Goal: Navigation & Orientation: Find specific page/section

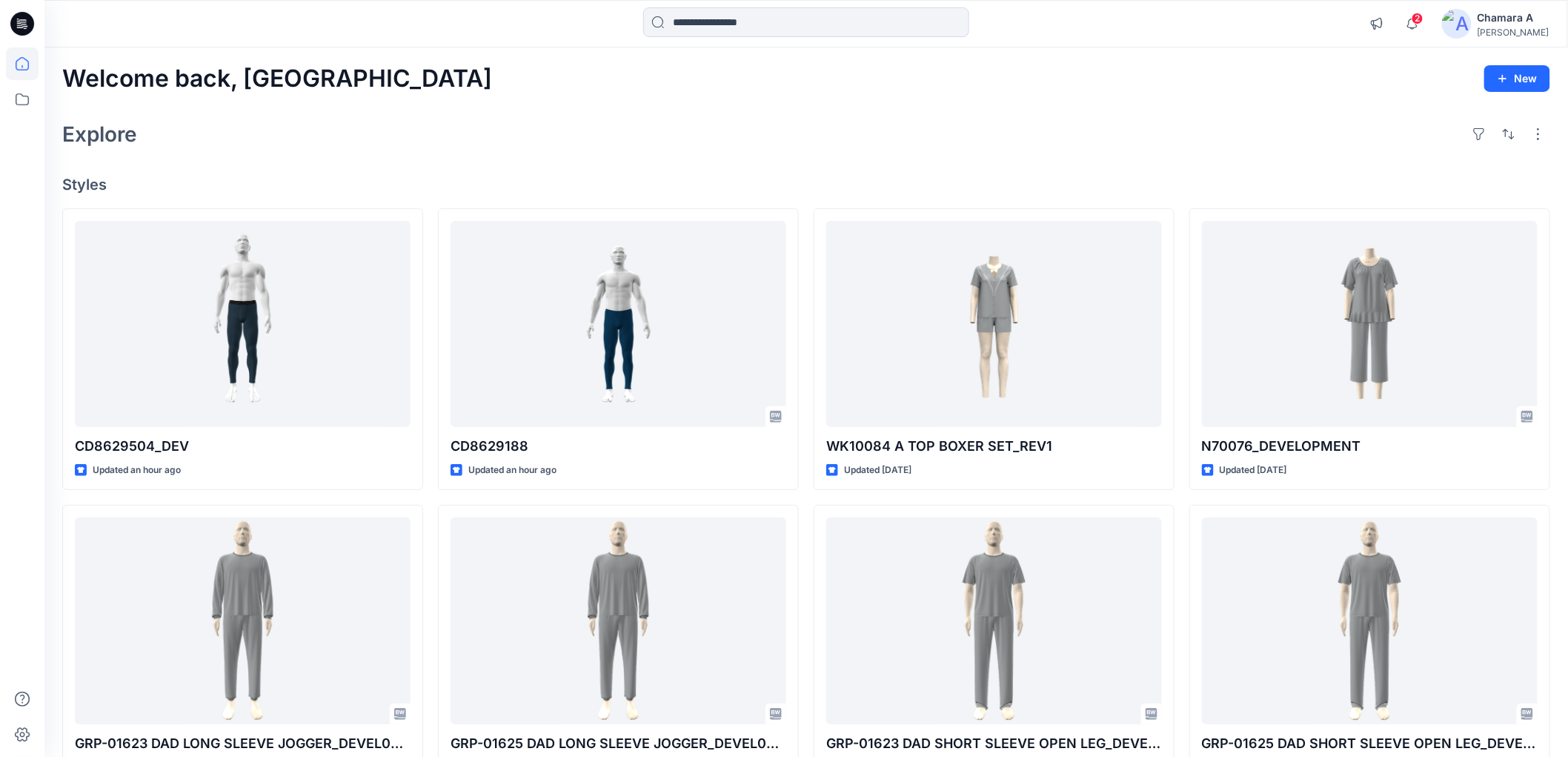
click at [1423, 16] on span "2" at bounding box center [1417, 19] width 12 height 12
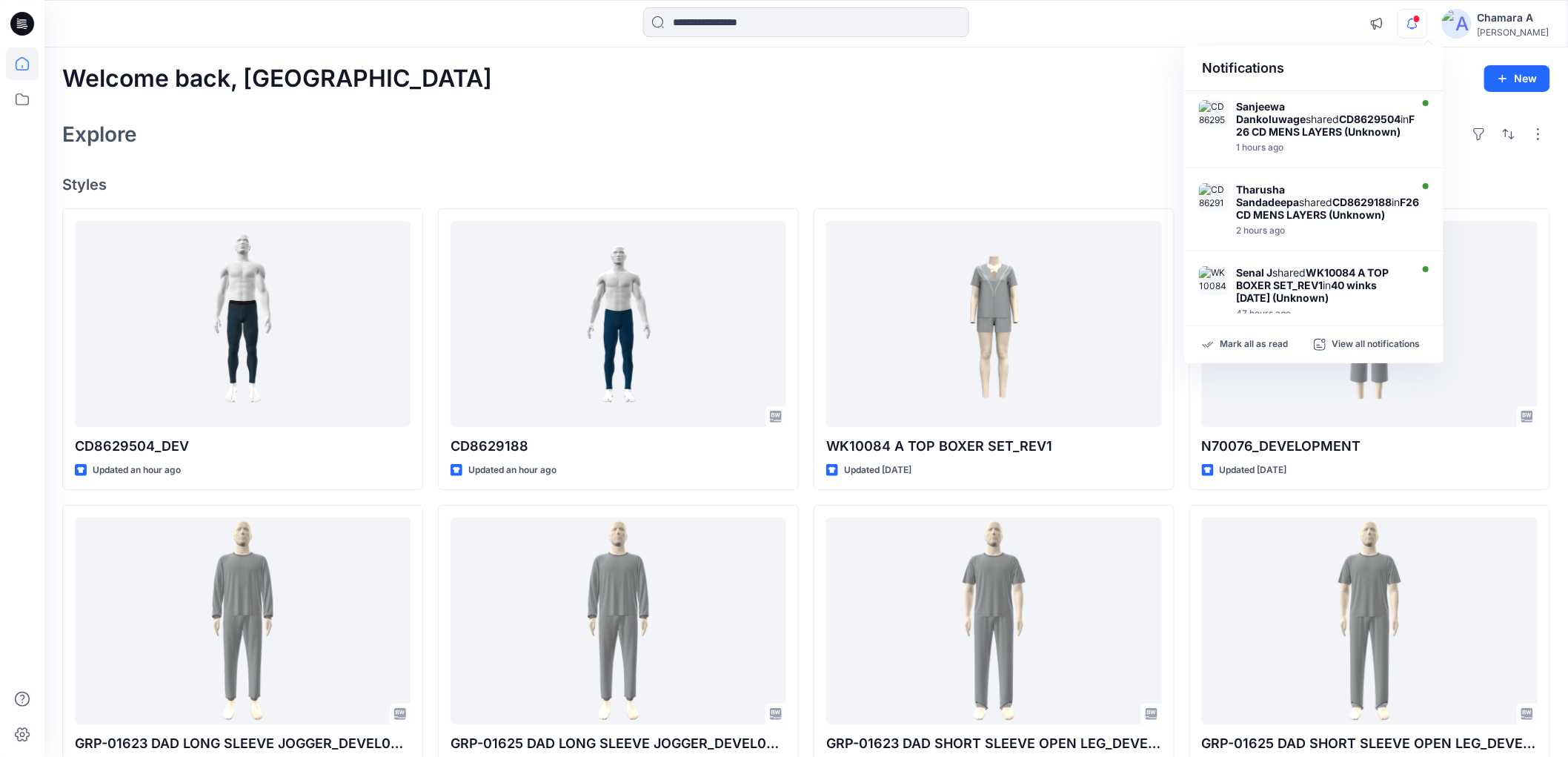
click at [1006, 63] on div "Welcome back, Chamara New Explore Styles CD8629504_DEV Updated an hour ago GRP-…" at bounding box center [806, 601] width 1523 height 1108
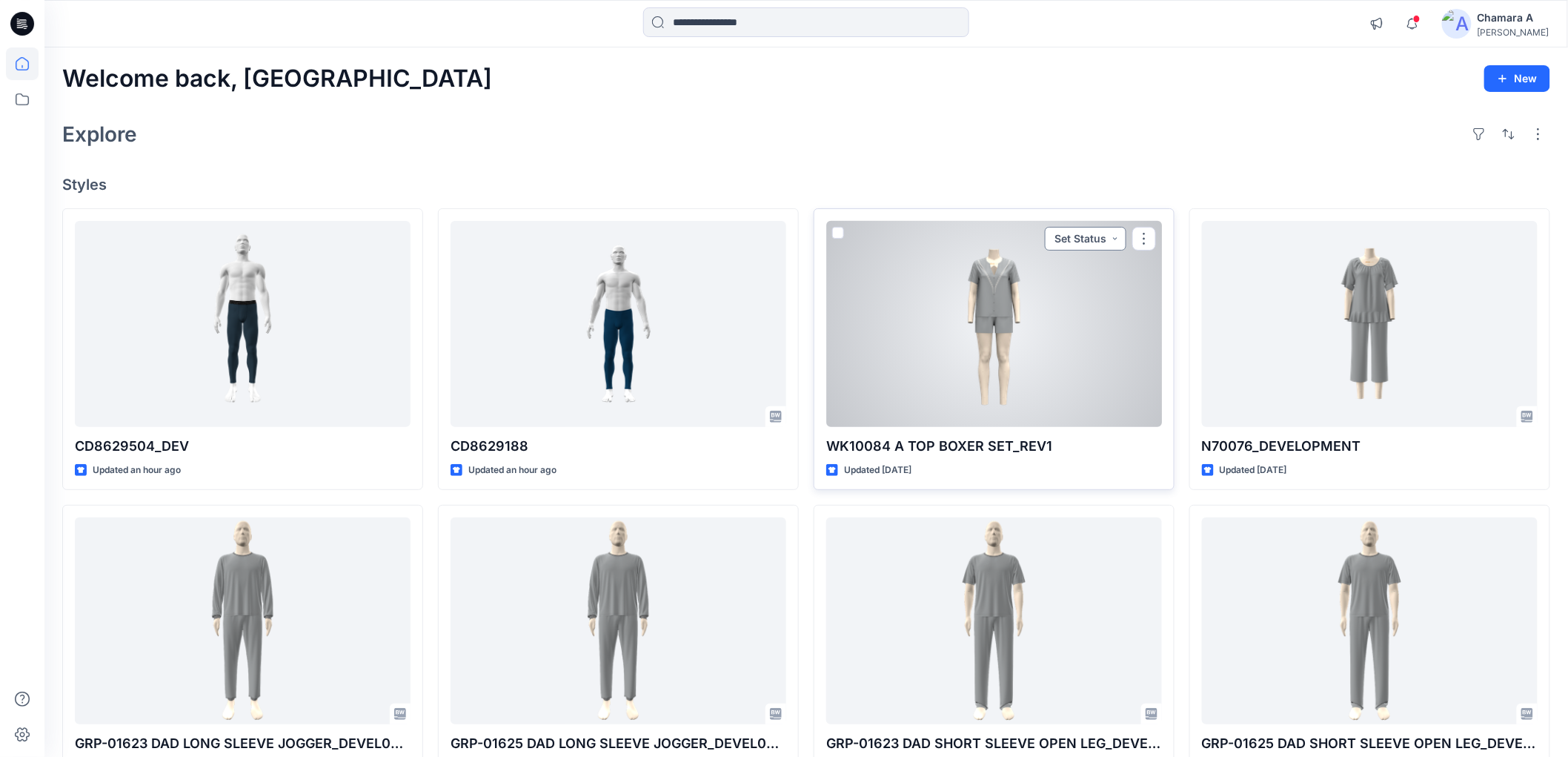
click at [1072, 240] on button "Set Status" at bounding box center [1086, 239] width 81 height 24
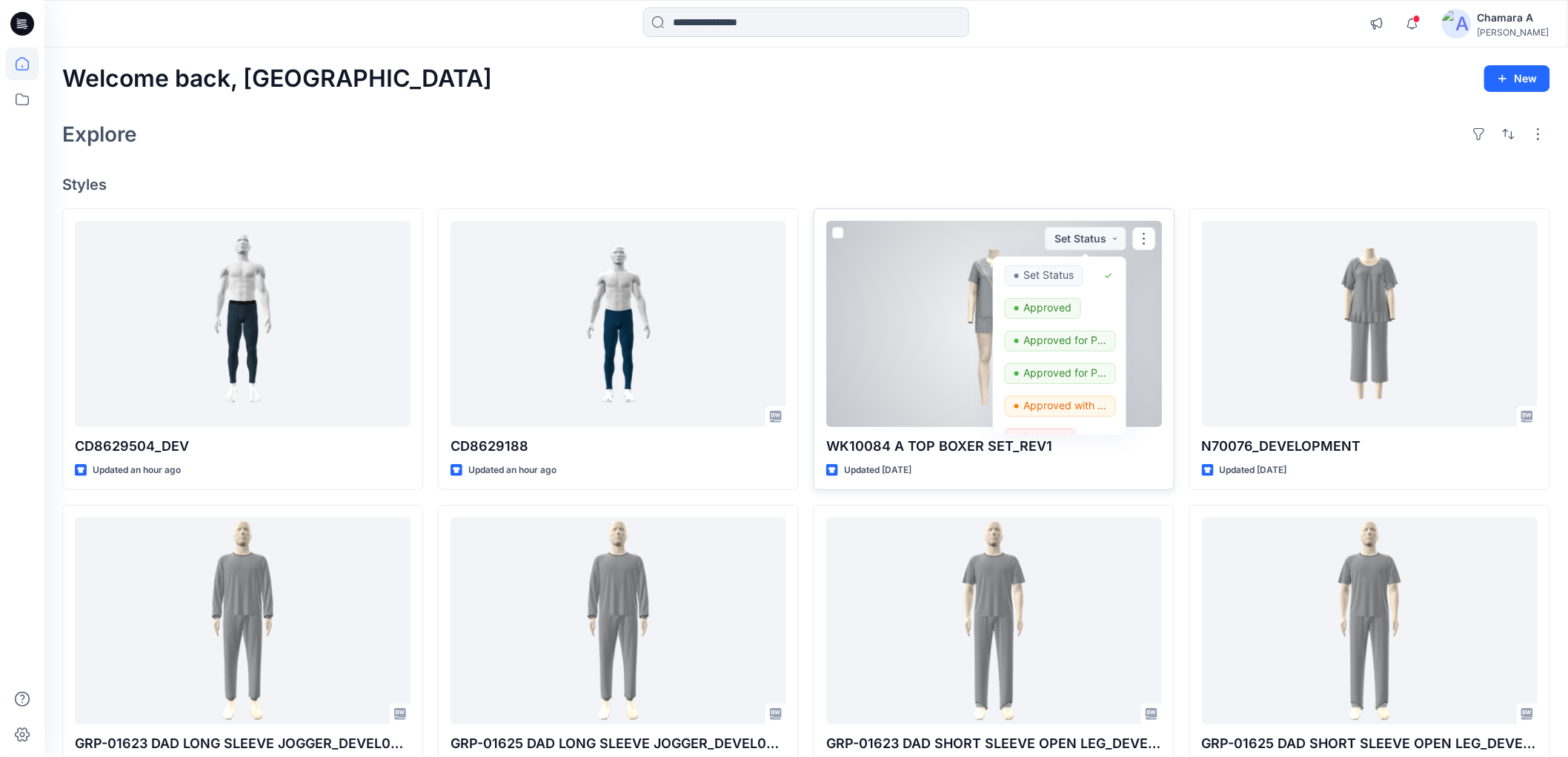
click at [921, 272] on div at bounding box center [993, 324] width 336 height 206
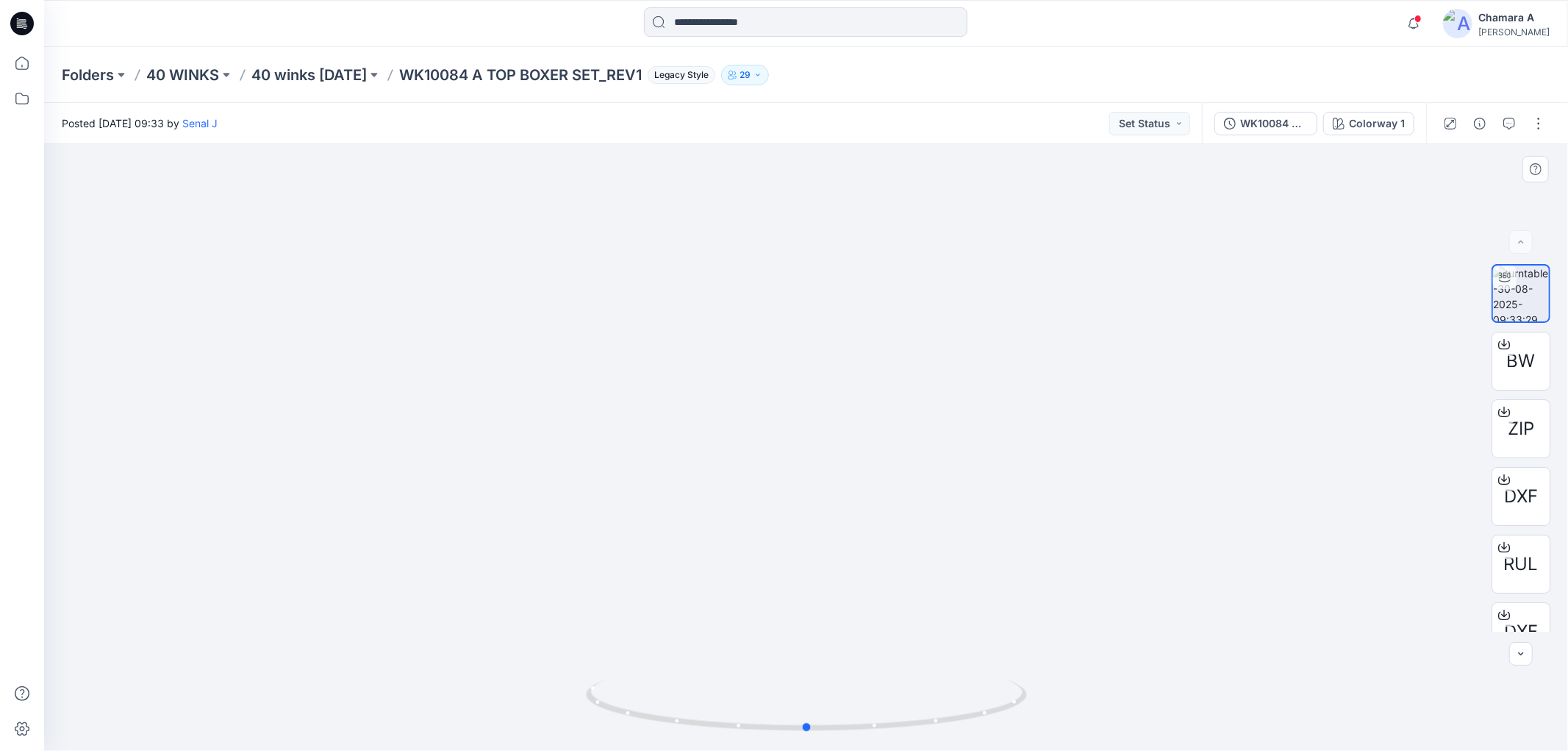
drag, startPoint x: 959, startPoint y: 715, endPoint x: 969, endPoint y: 628, distance: 87.6
click at [960, 650] on div at bounding box center [806, 447] width 1524 height 607
